Goal: Information Seeking & Learning: Learn about a topic

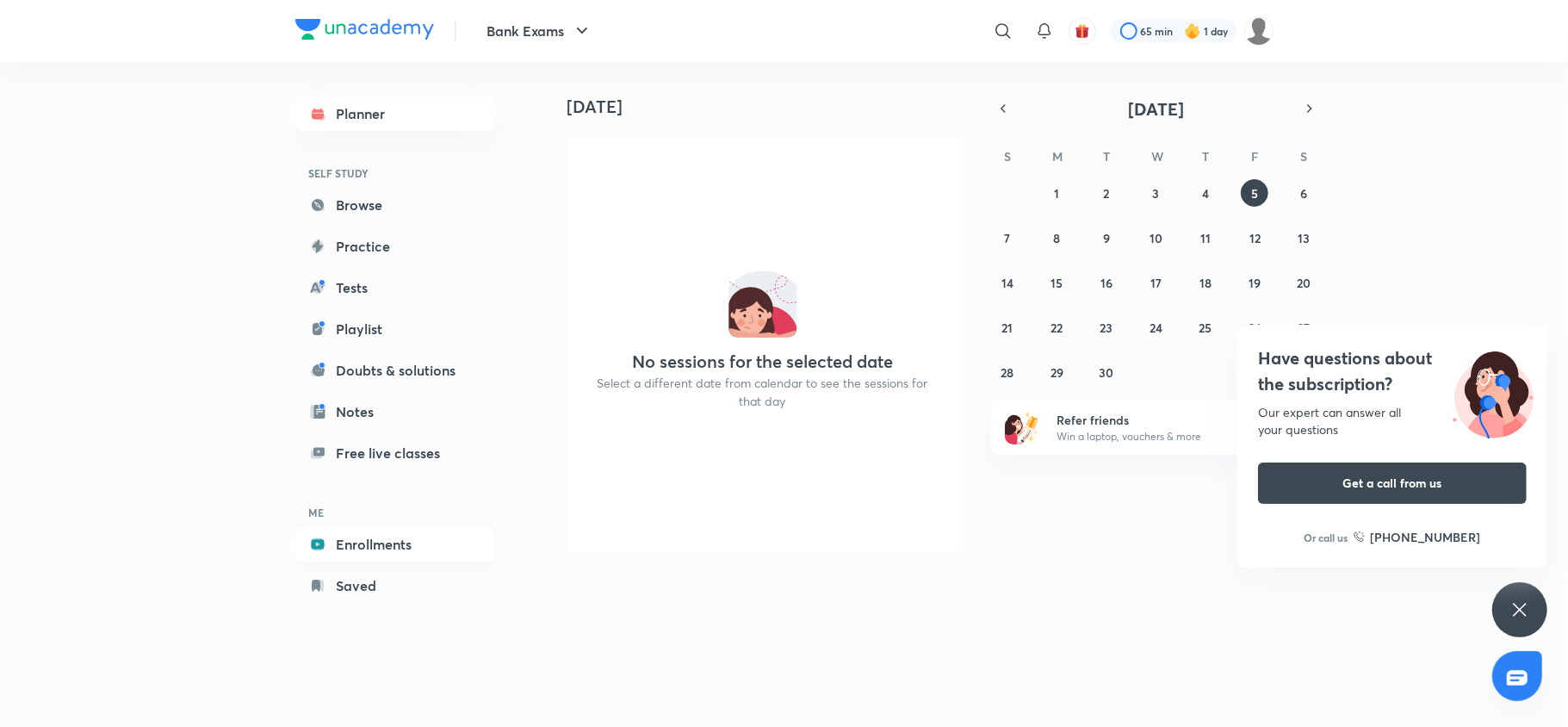
click at [356, 543] on link "Enrollments" at bounding box center [395, 543] width 200 height 34
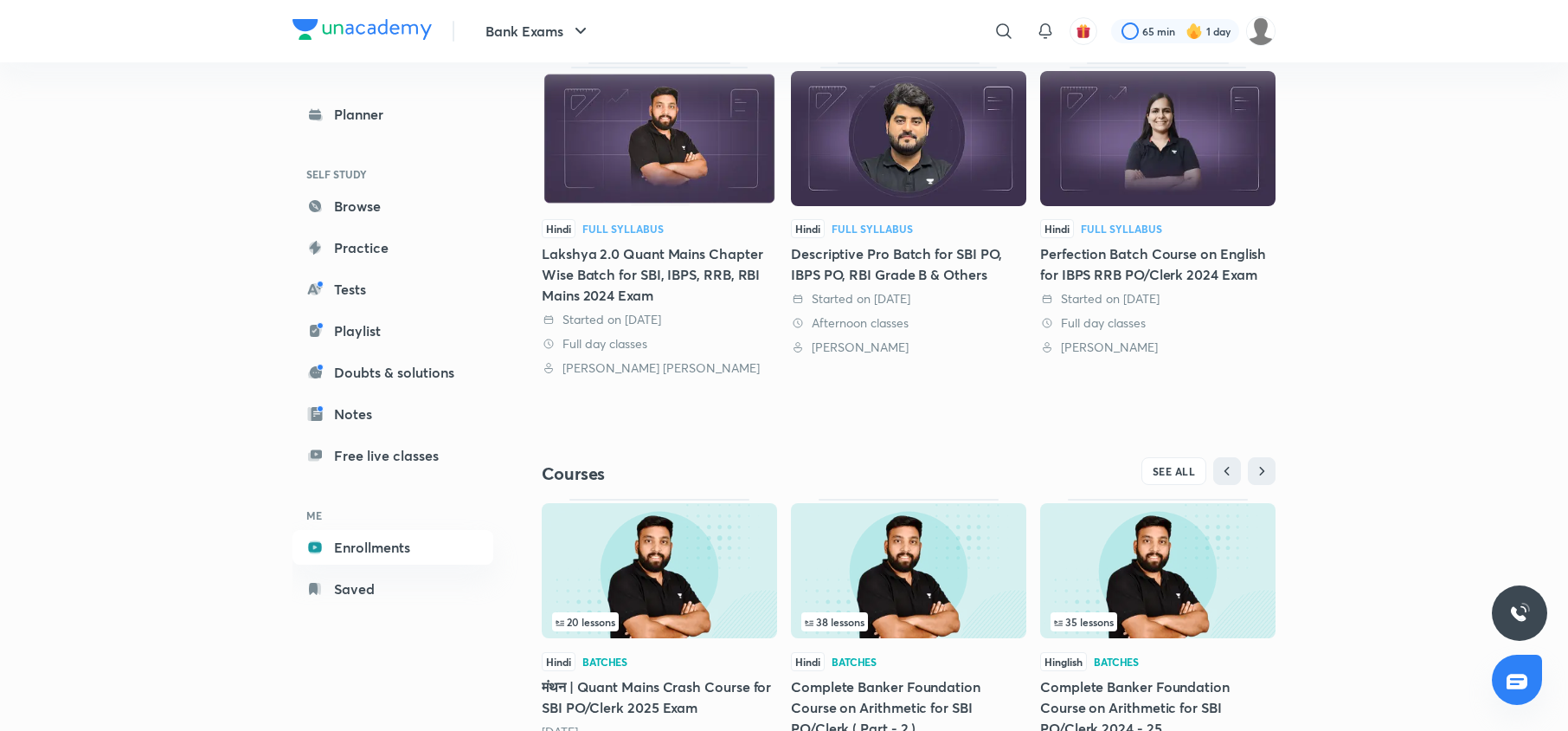
scroll to position [115, 0]
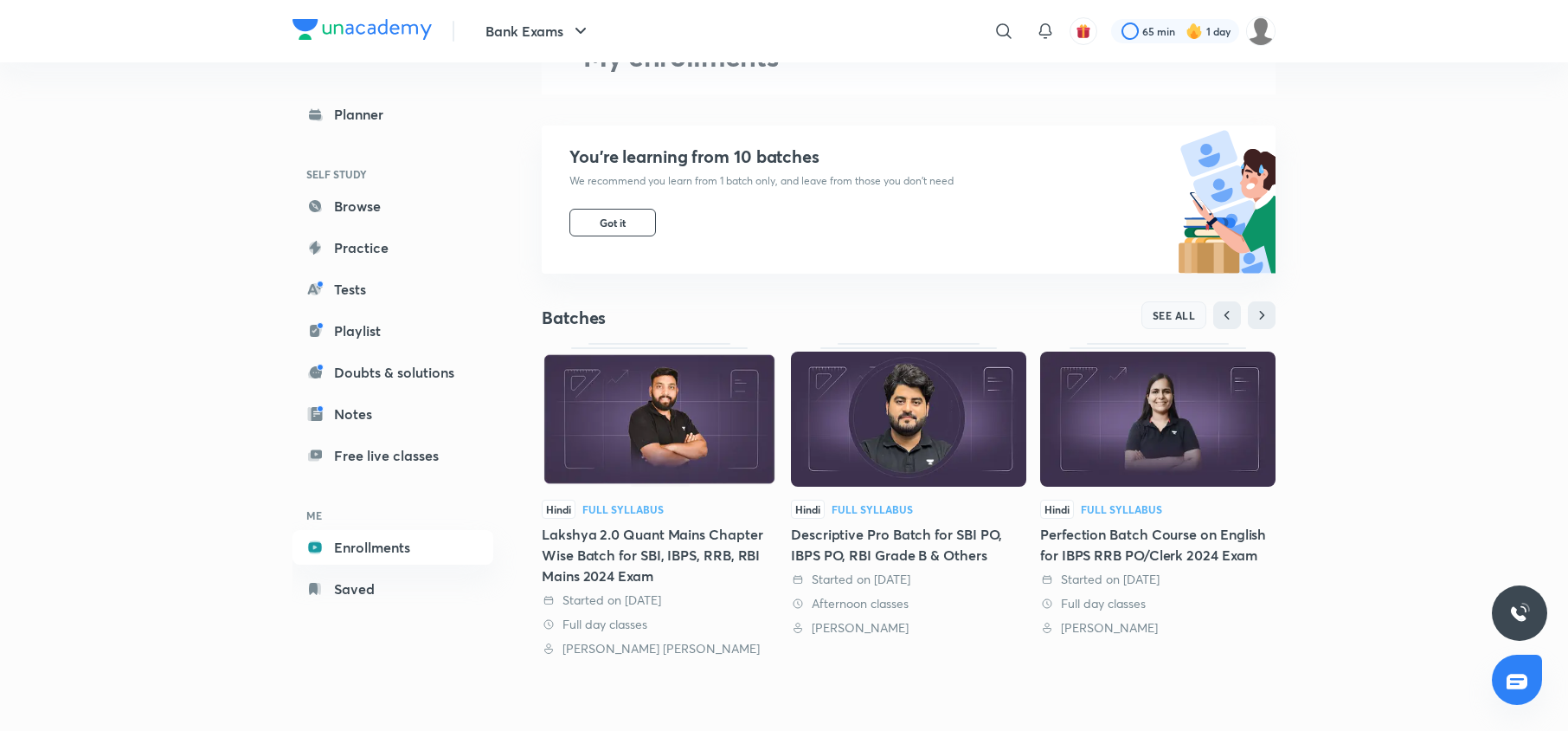
click at [1161, 319] on span "SEE ALL" at bounding box center [1174, 315] width 43 height 12
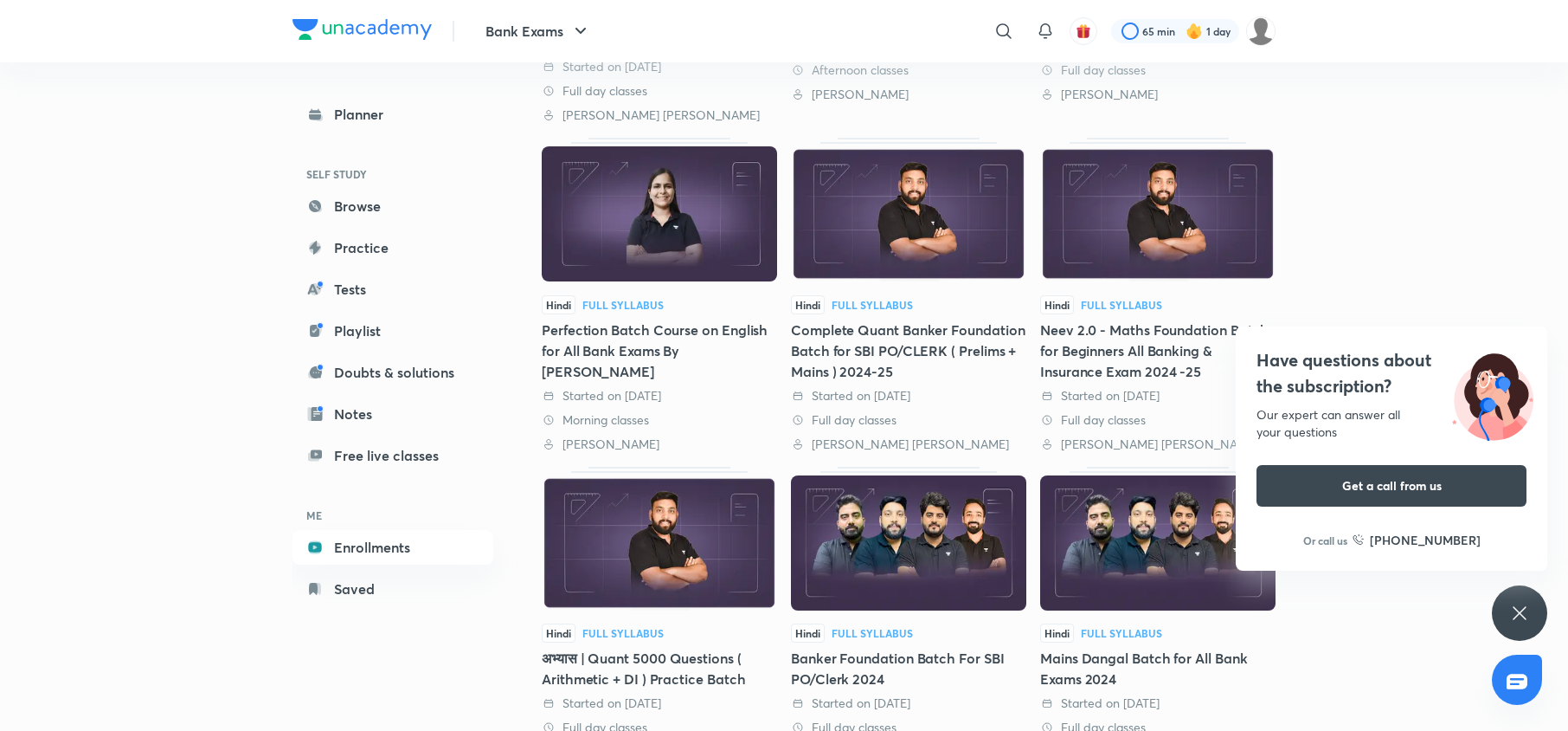
scroll to position [285, 0]
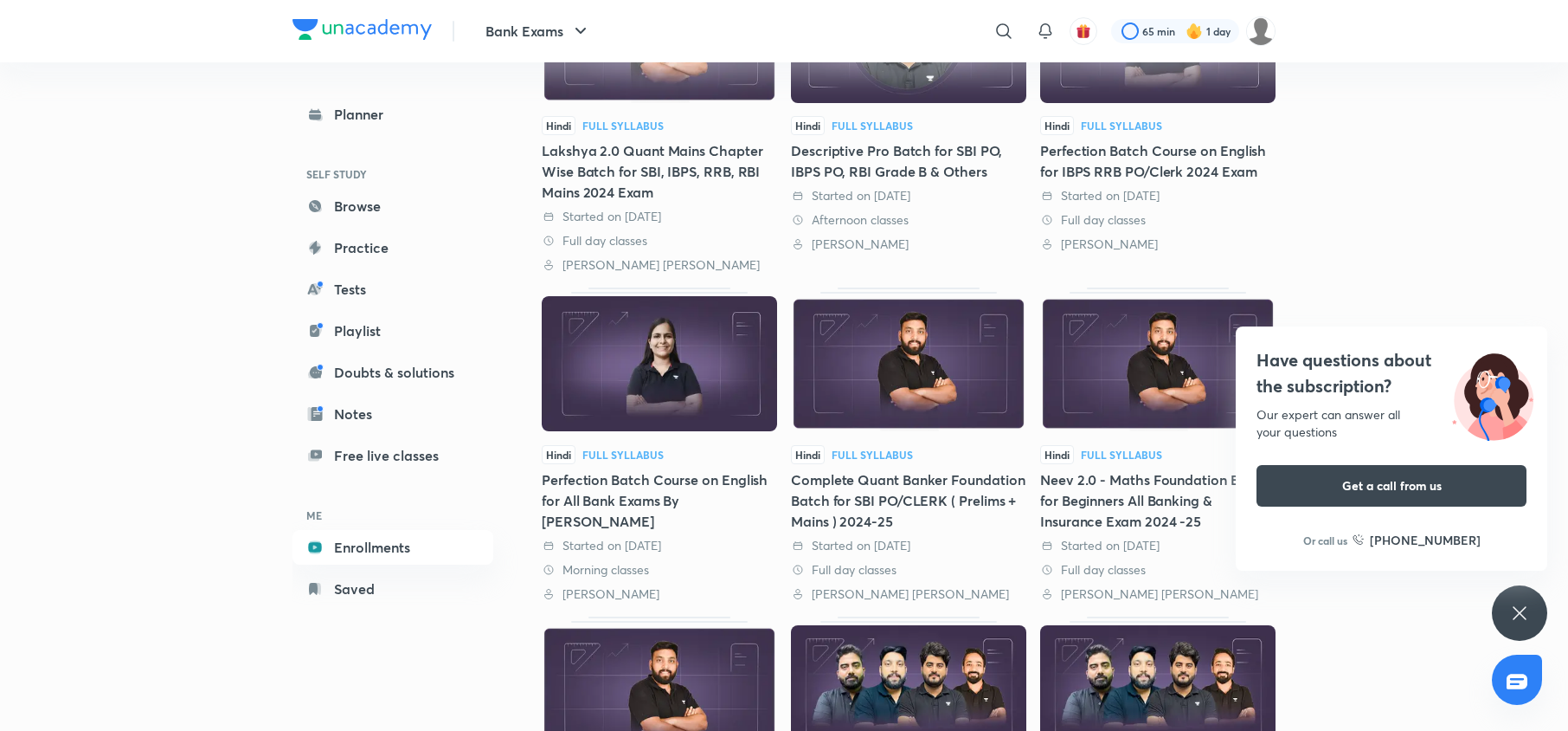
click at [1161, 319] on img at bounding box center [1158, 363] width 236 height 135
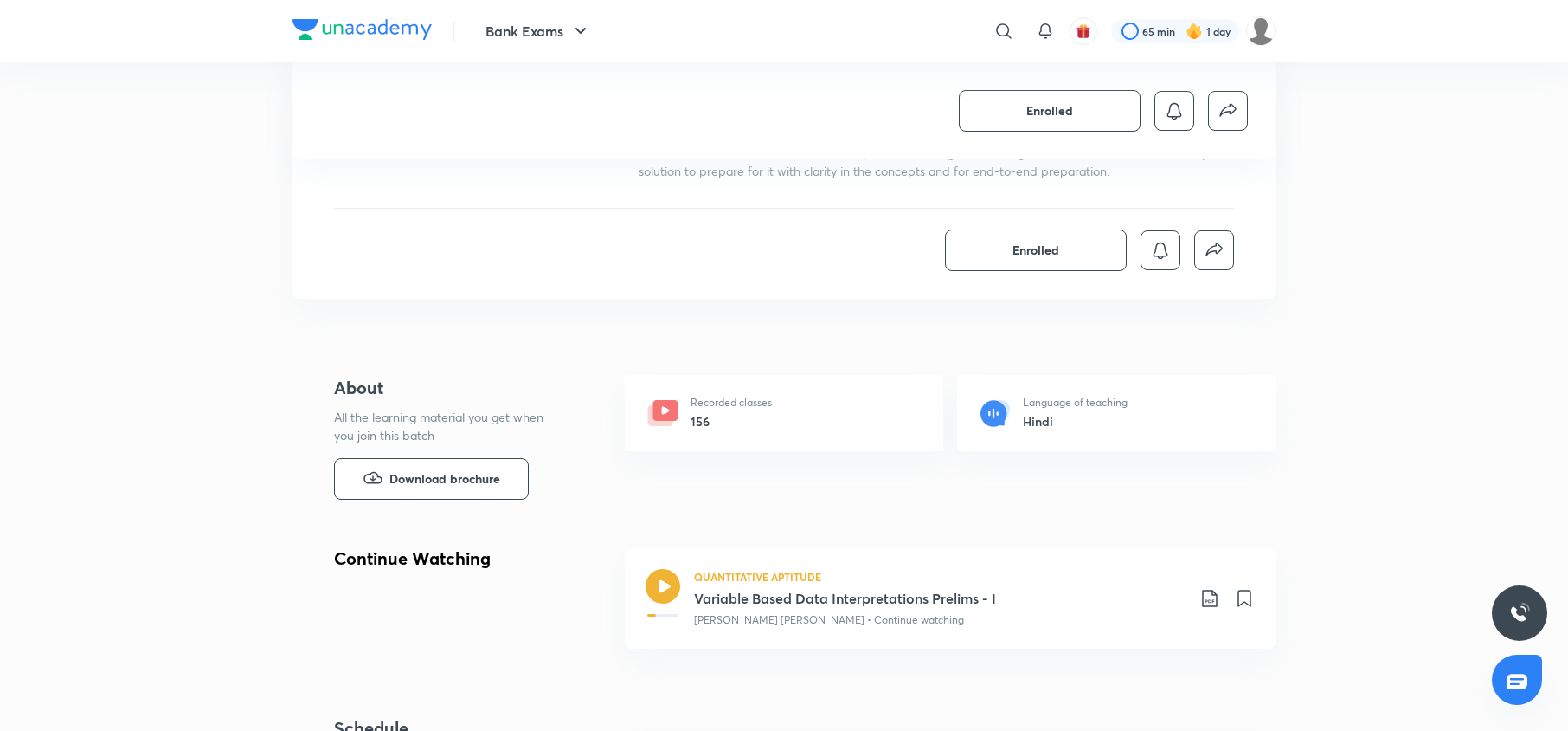
scroll to position [504, 0]
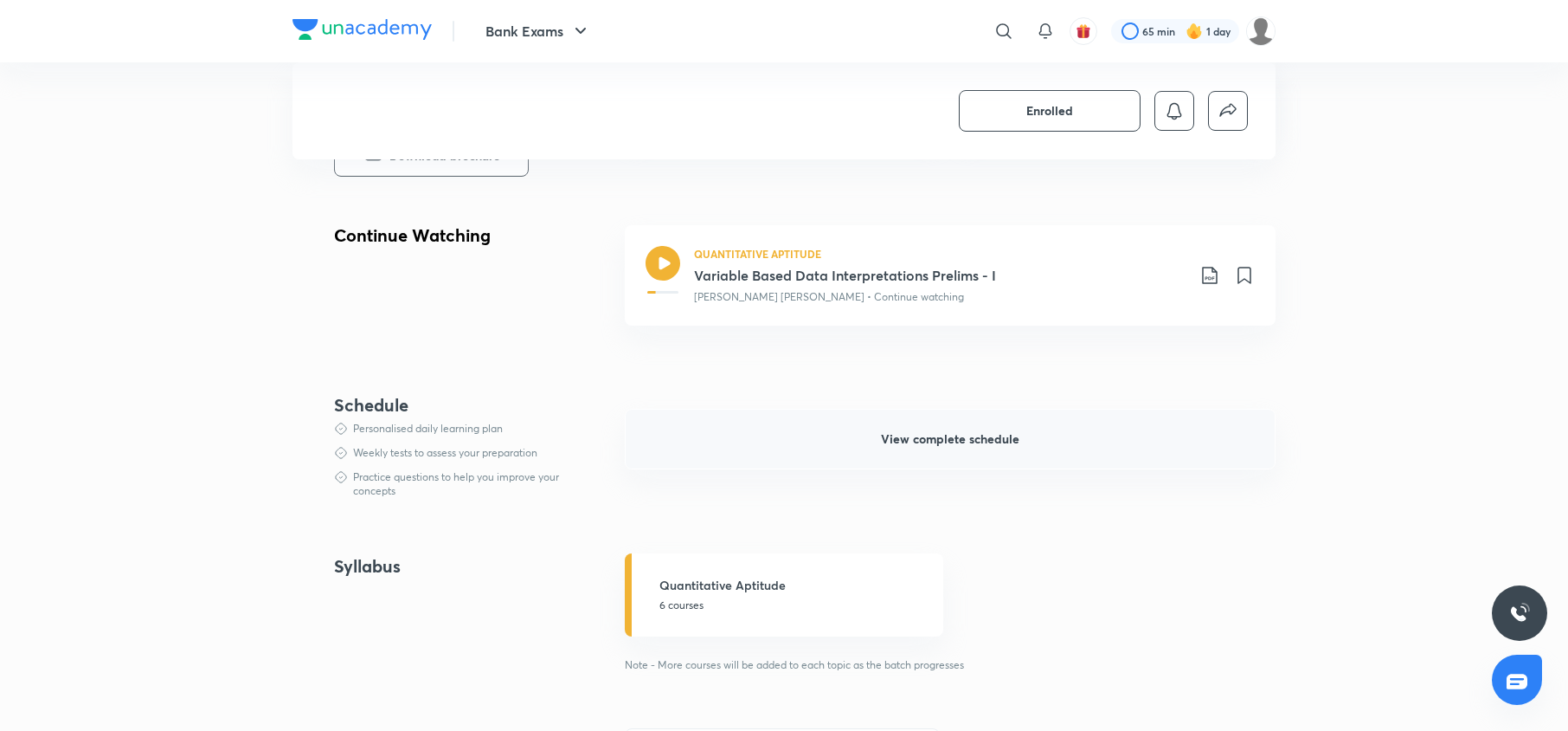
click at [852, 443] on button "View complete schedule" at bounding box center [949, 439] width 650 height 61
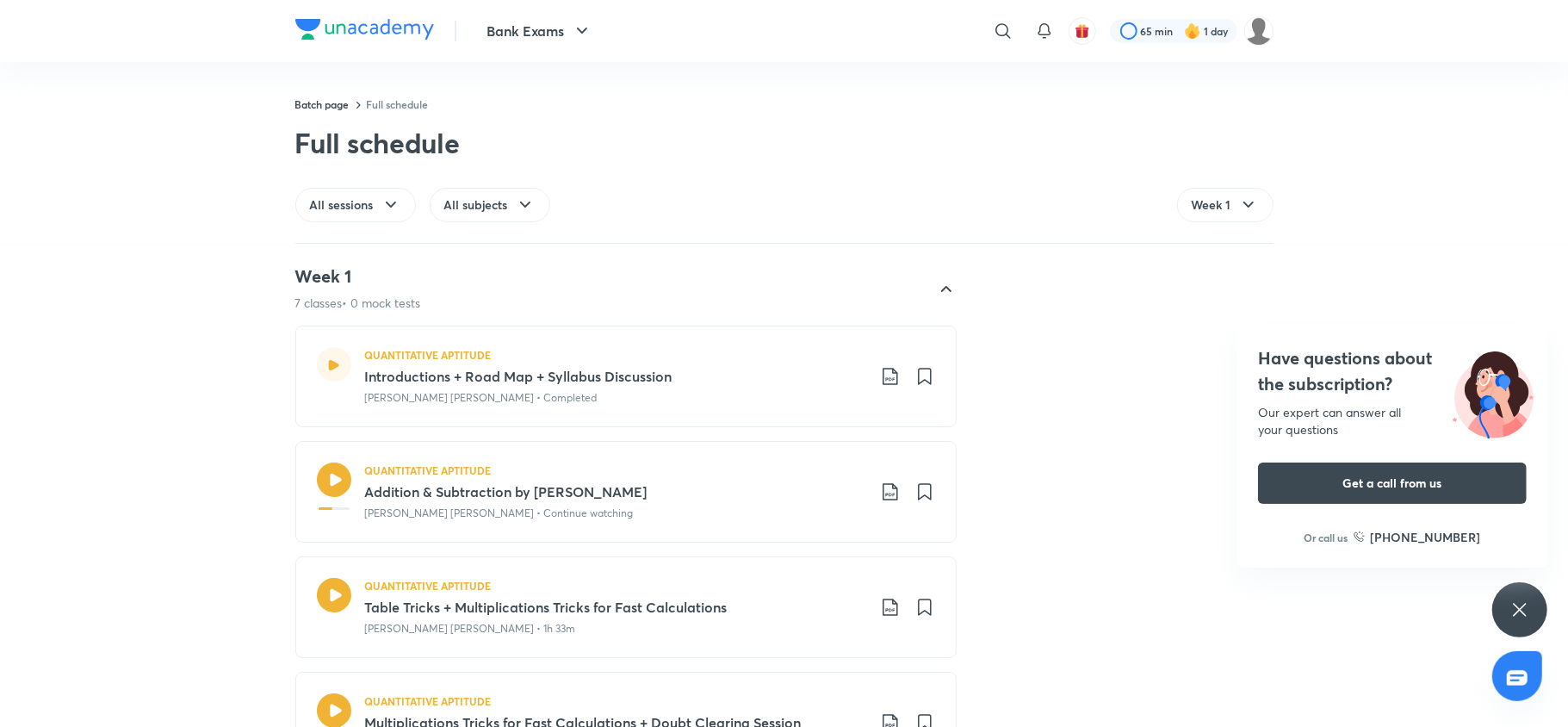
click at [328, 364] on icon at bounding box center [334, 364] width 11 height 11
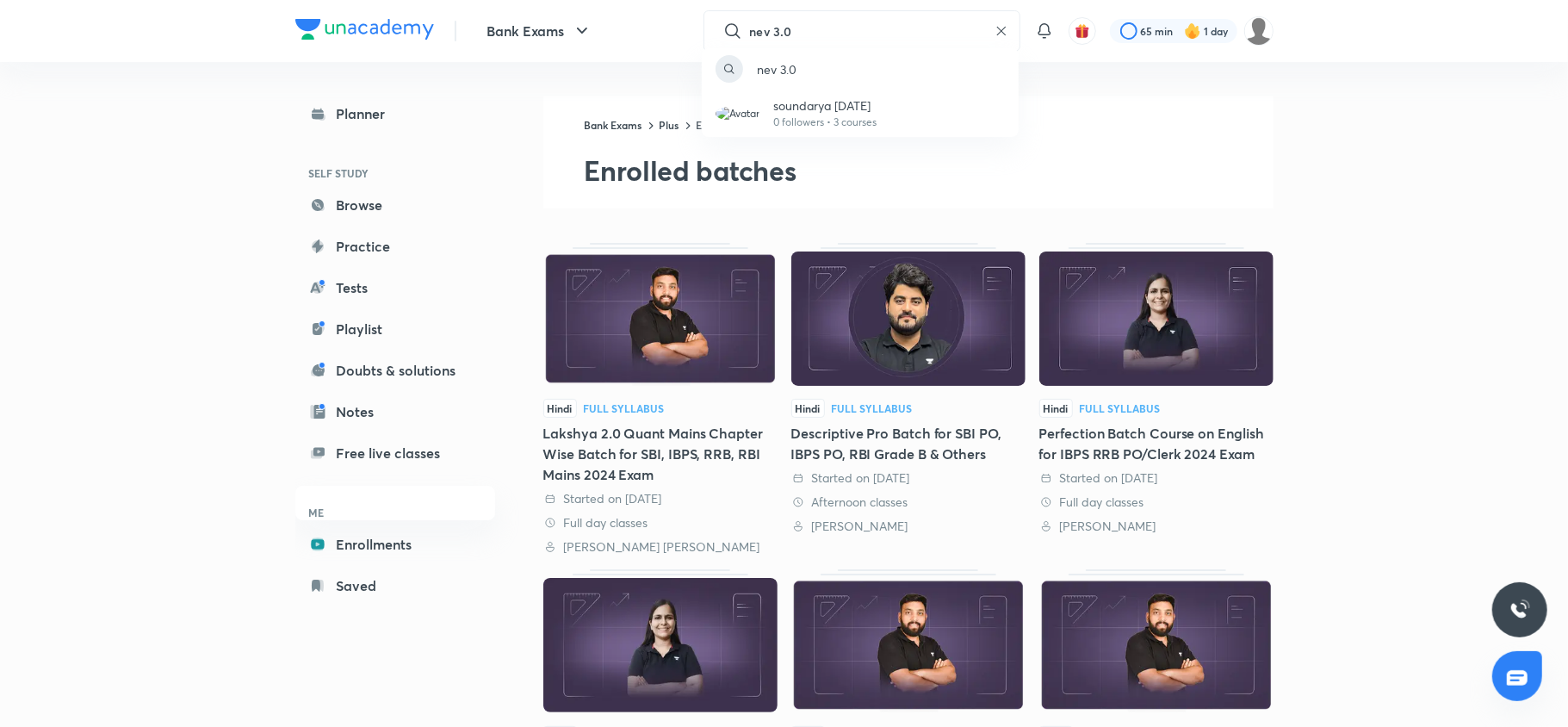
click at [766, 27] on div "nev 3.0 soundarya [DATE] 0 followers • 3 courses" at bounding box center [784, 364] width 1568 height 727
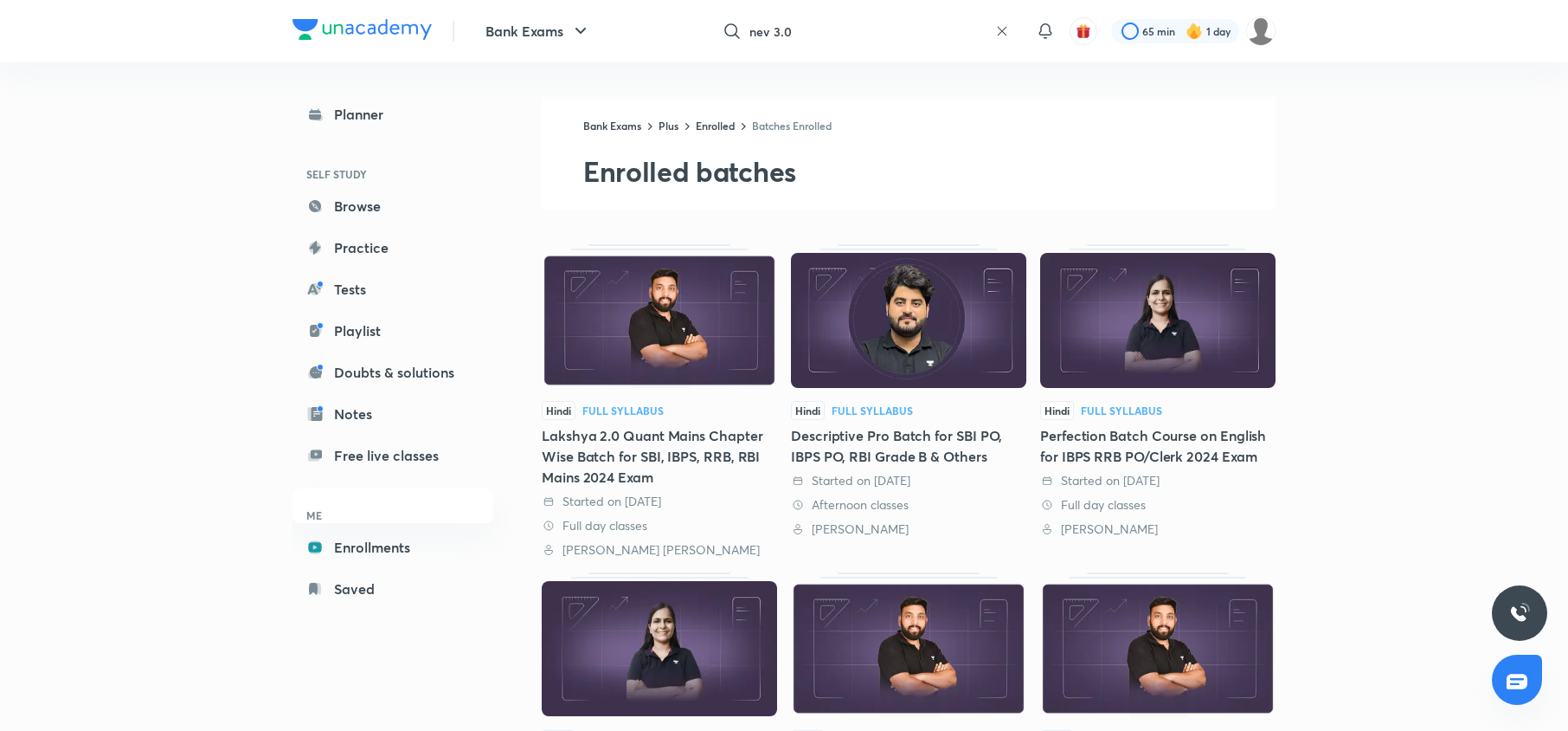
click at [758, 28] on input "nev 3.0" at bounding box center [868, 31] width 239 height 47
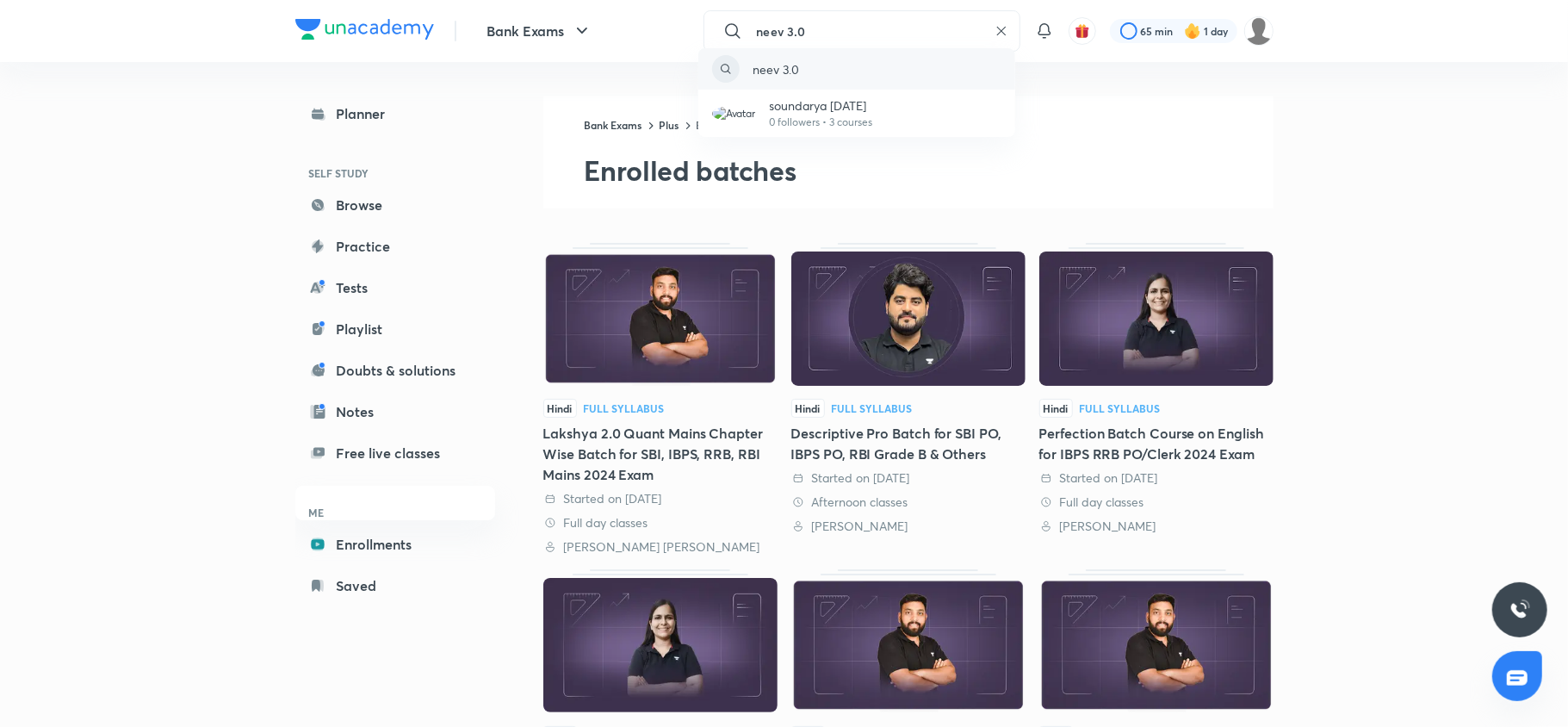
type input "neev 3.0"
click at [783, 59] on div "neev 3.0" at bounding box center [856, 68] width 317 height 41
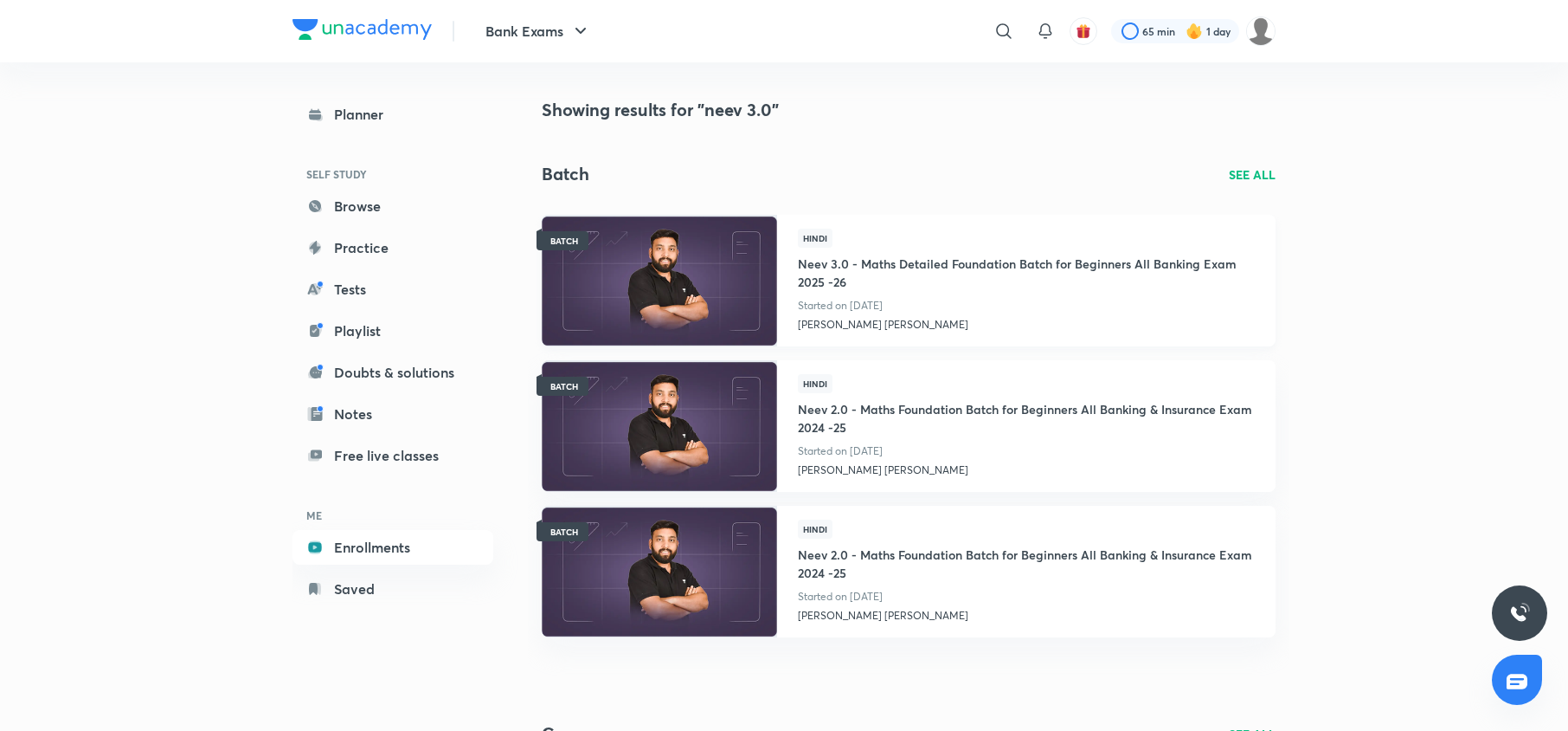
click at [669, 237] on img at bounding box center [659, 280] width 240 height 134
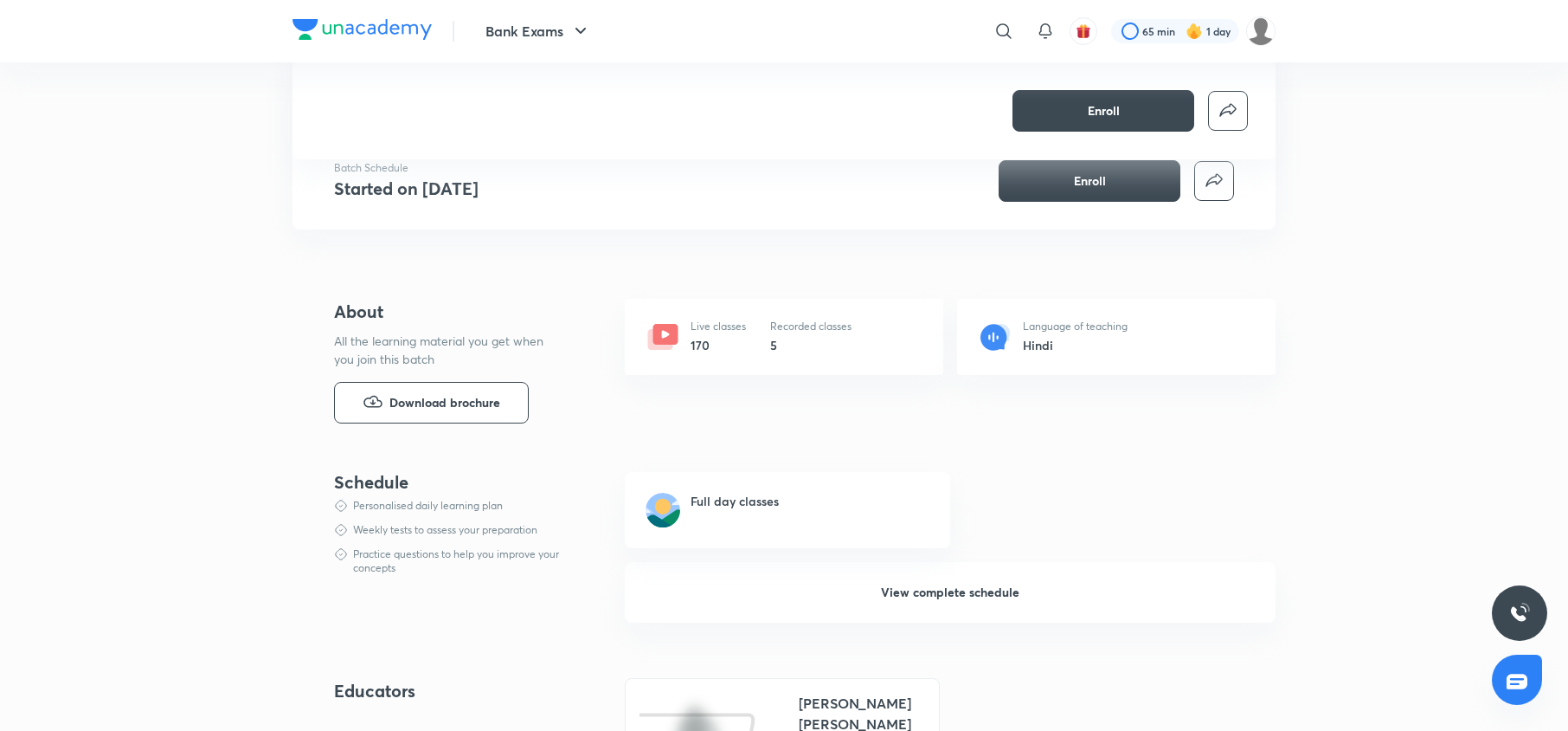
scroll to position [281, 0]
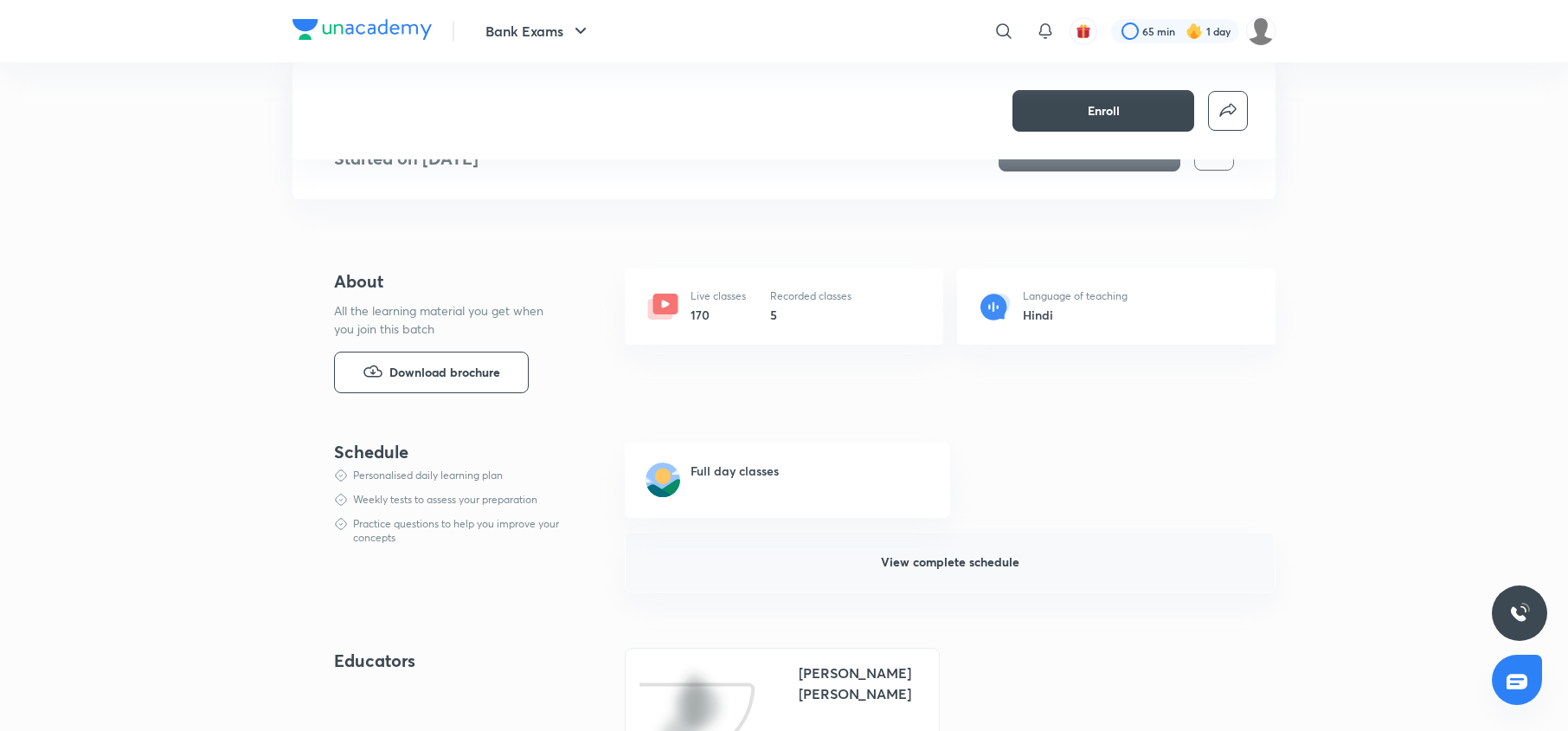
click at [938, 562] on span "View complete schedule" at bounding box center [949, 562] width 139 height 18
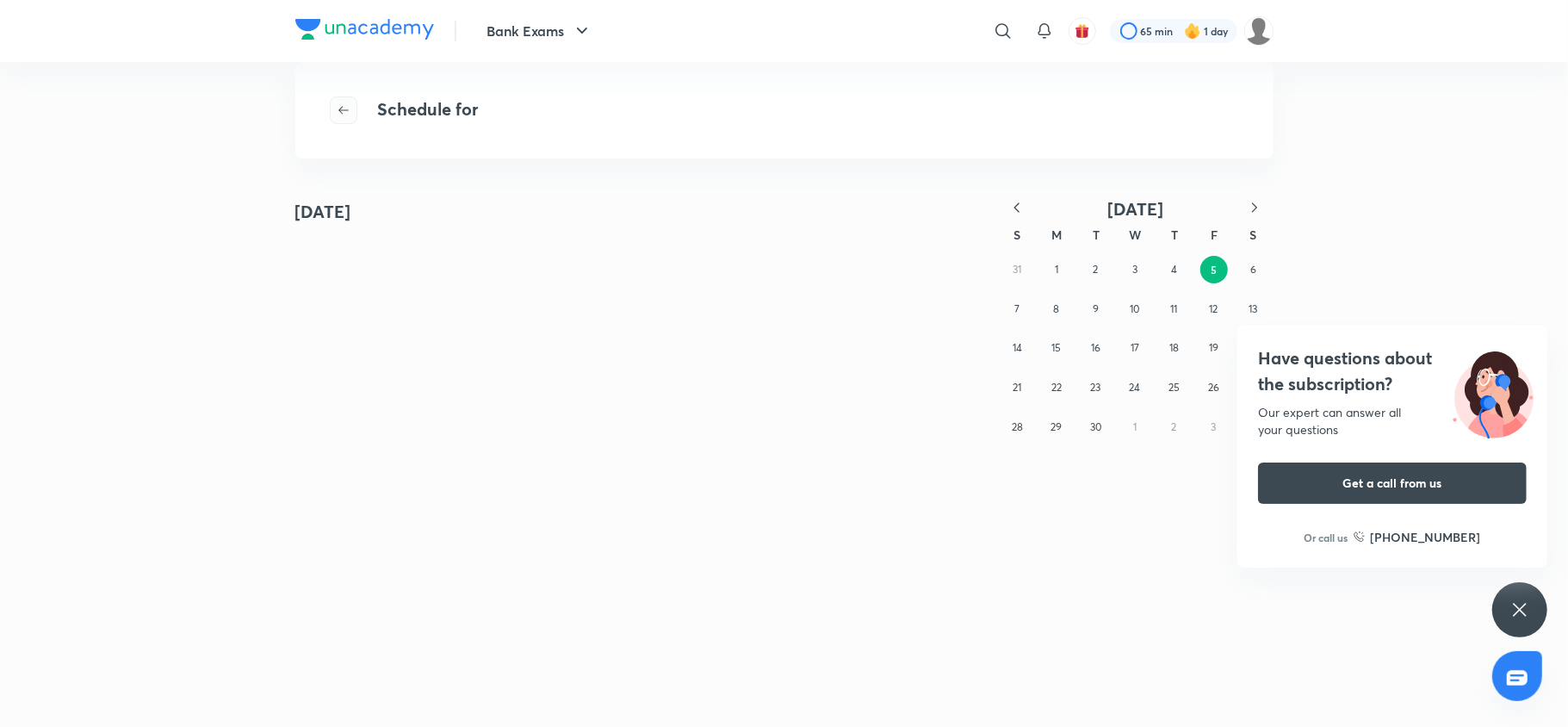
click at [334, 104] on span "button" at bounding box center [343, 111] width 25 height 14
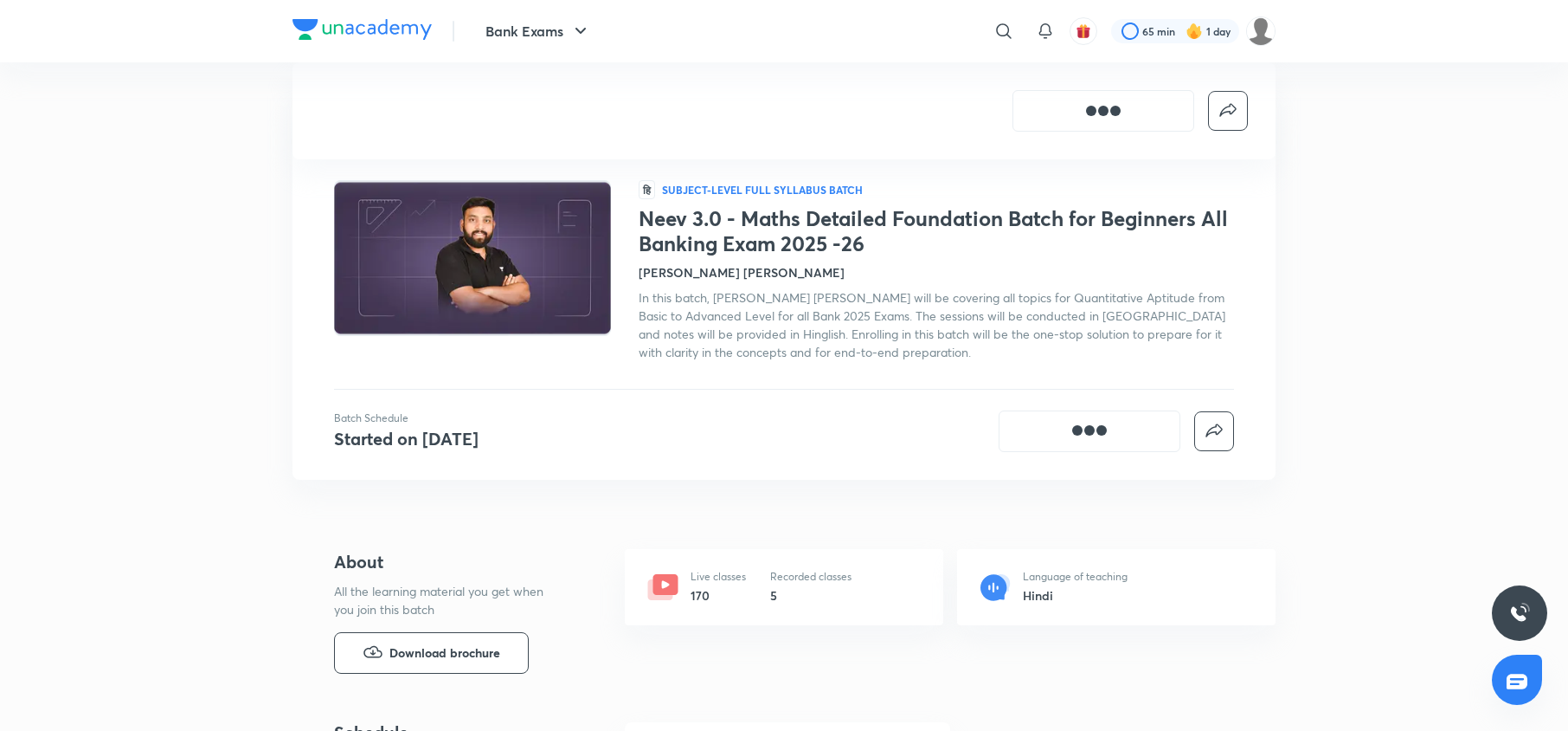
scroll to position [346, 0]
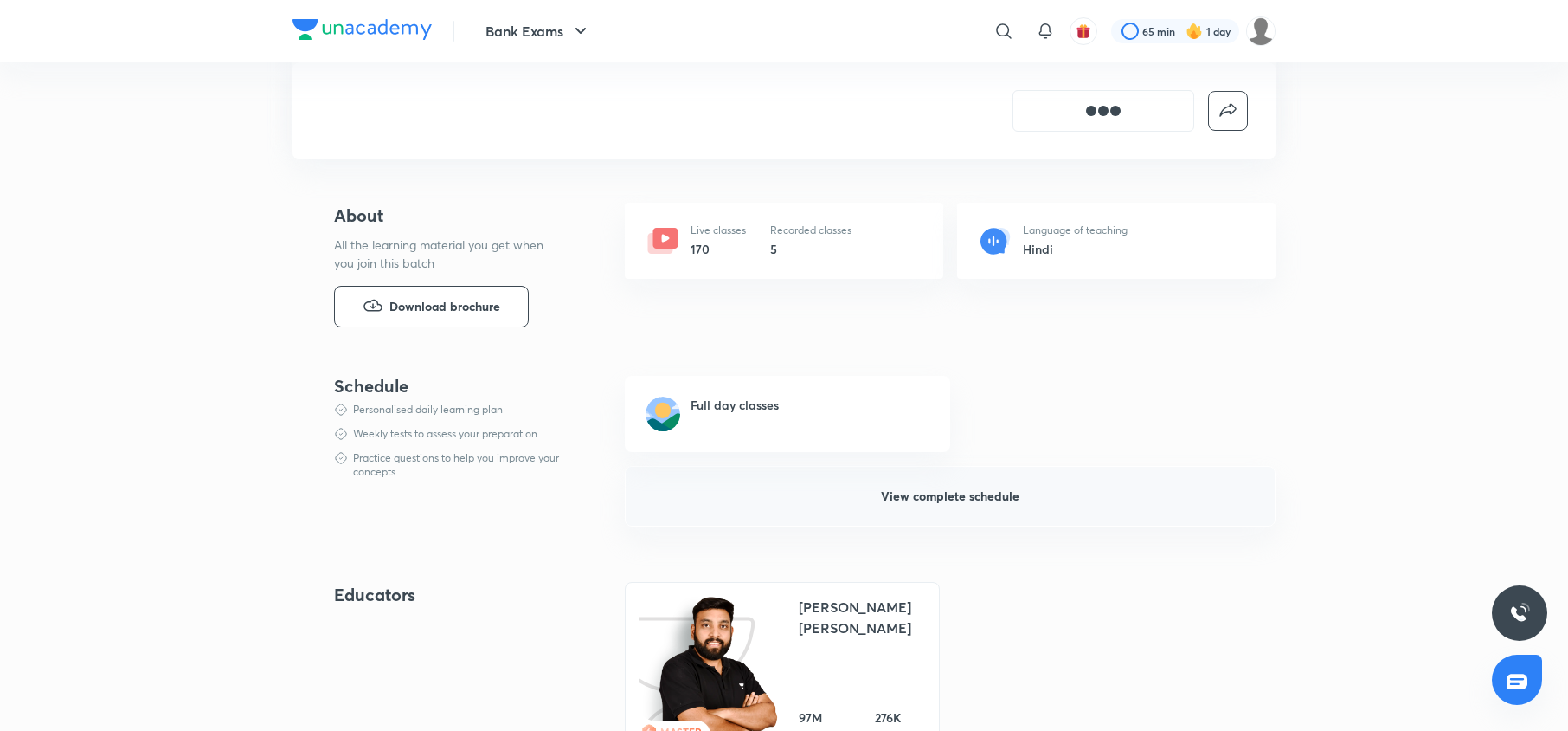
click at [953, 496] on span "View complete schedule" at bounding box center [949, 496] width 139 height 18
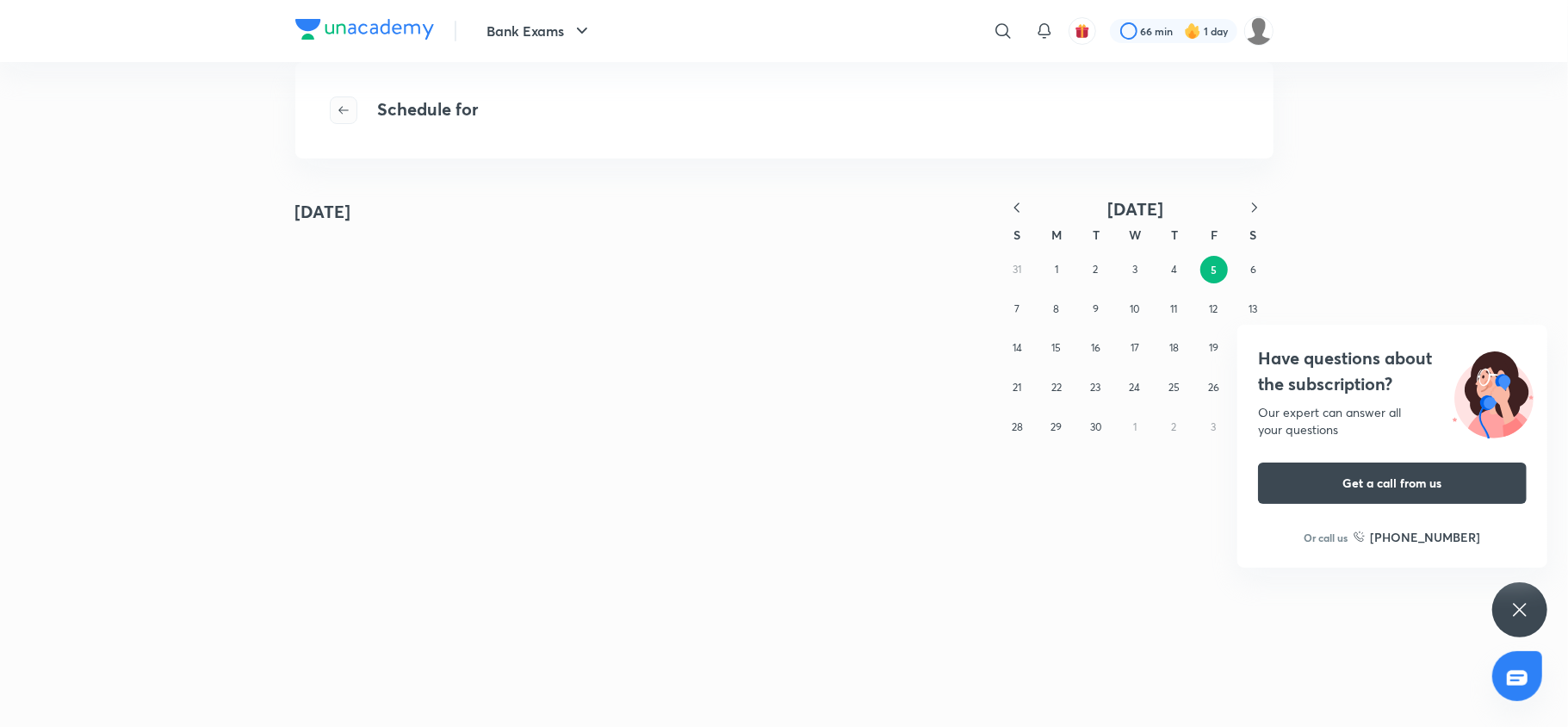
click at [335, 101] on button "button" at bounding box center [343, 110] width 27 height 27
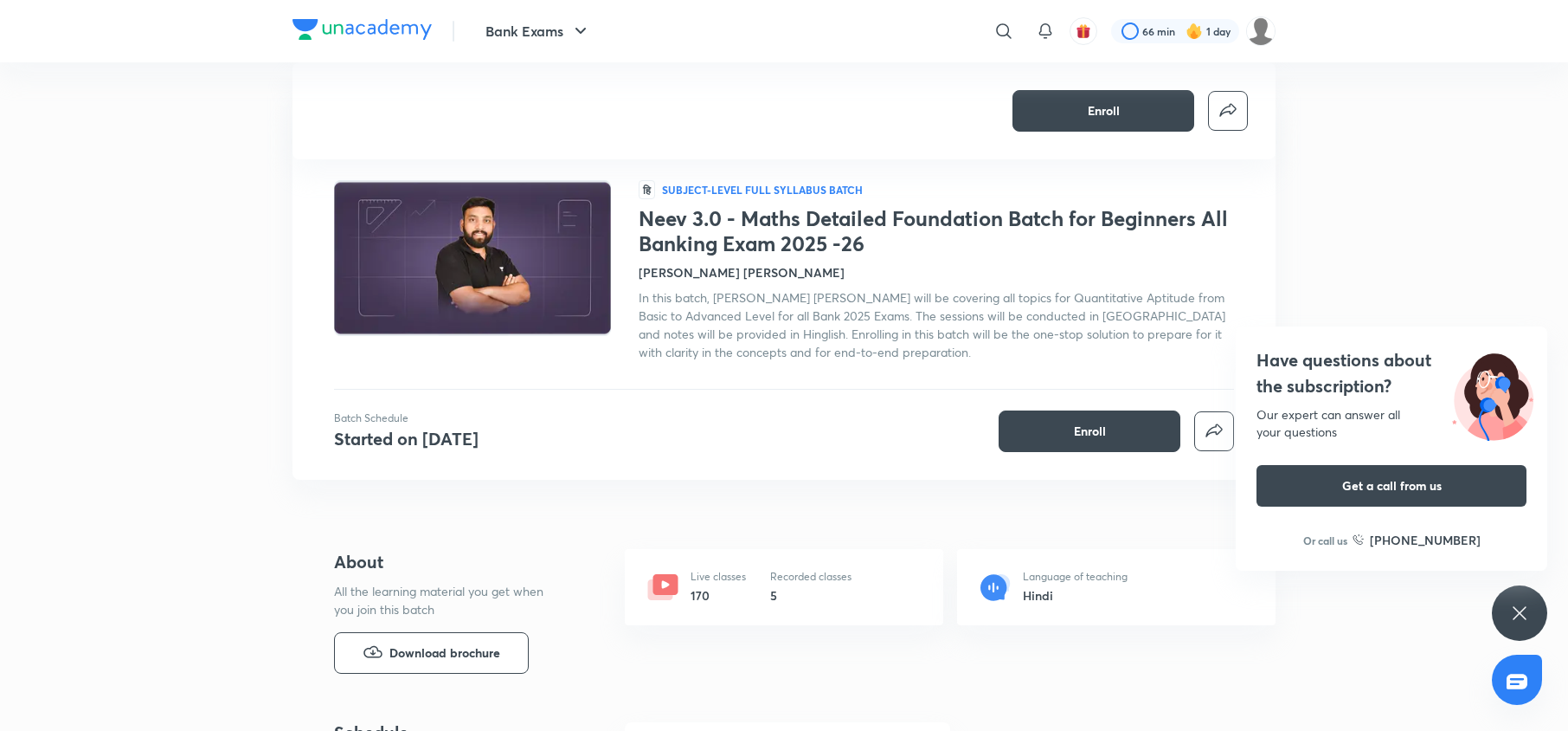
scroll to position [500, 0]
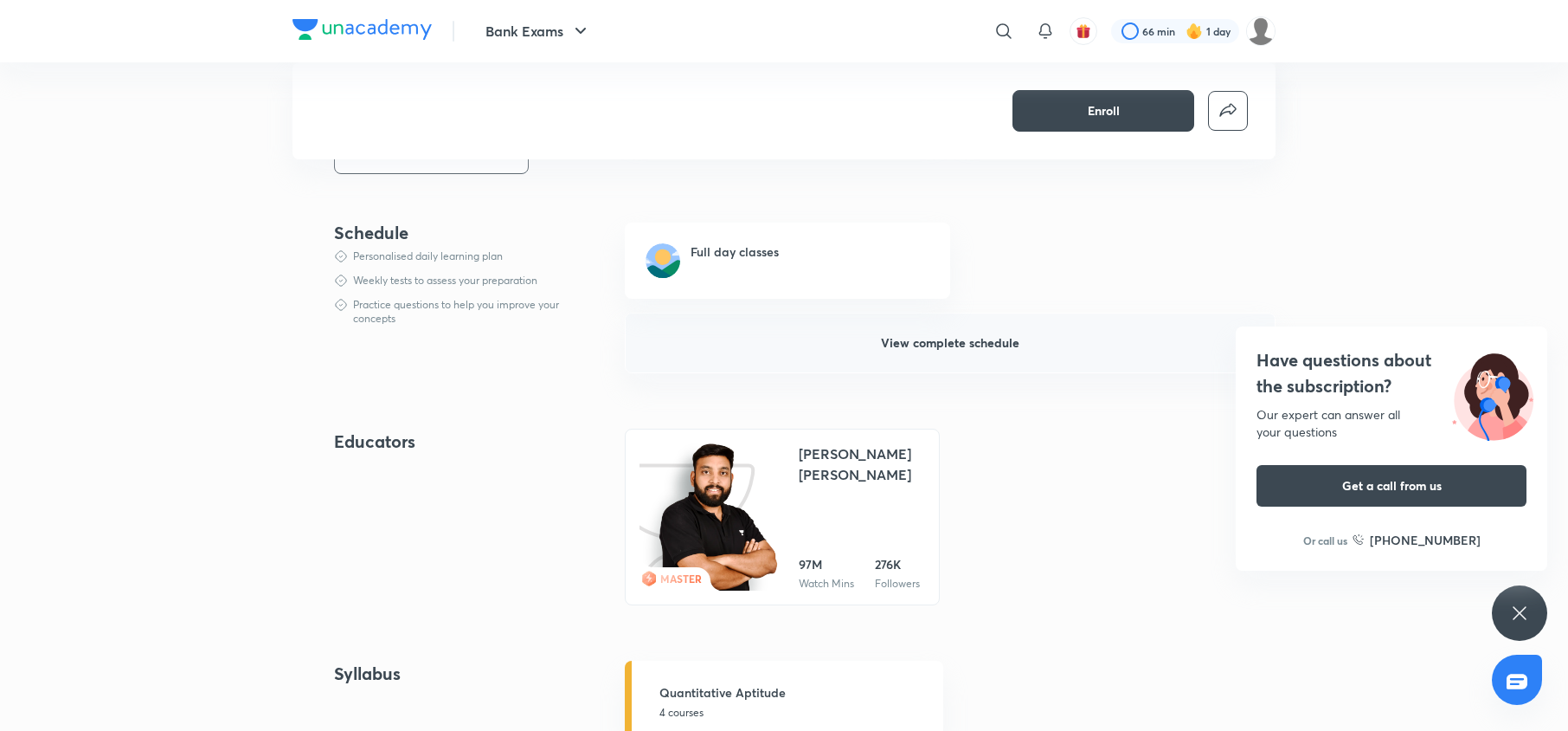
click at [790, 365] on button "View complete schedule" at bounding box center [949, 343] width 650 height 61
